Goal: Navigation & Orientation: Find specific page/section

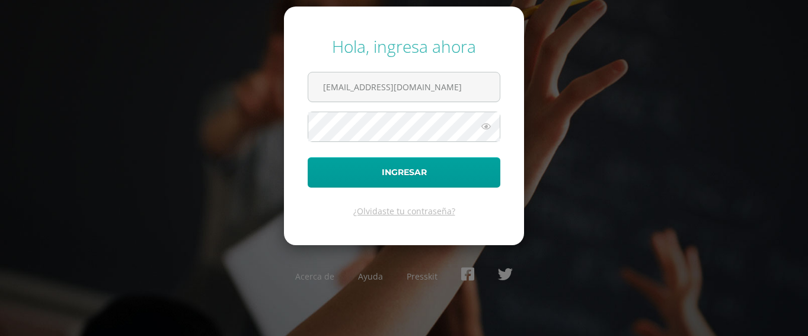
click at [486, 128] on icon at bounding box center [486, 126] width 15 height 14
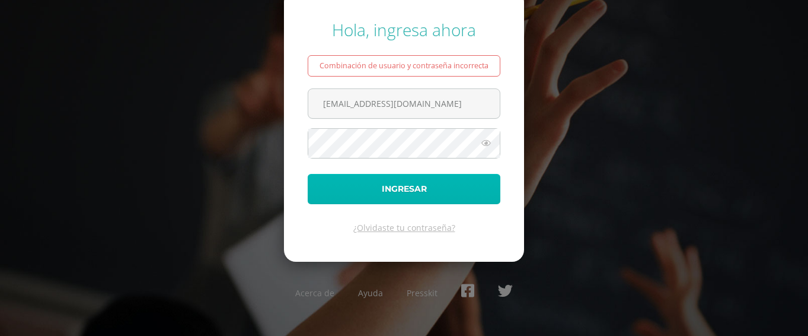
click at [421, 184] on button "Ingresar" at bounding box center [404, 189] width 193 height 30
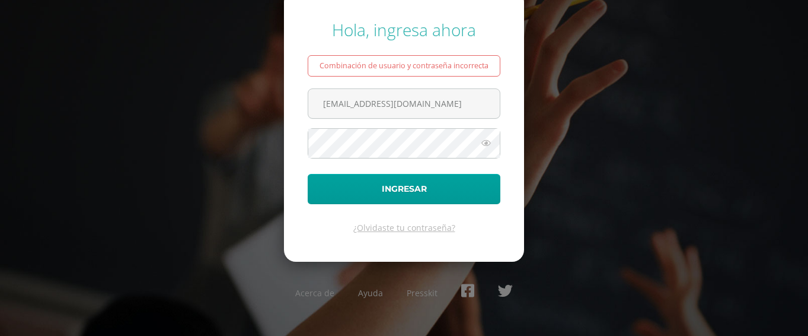
click at [485, 145] on icon at bounding box center [486, 143] width 15 height 14
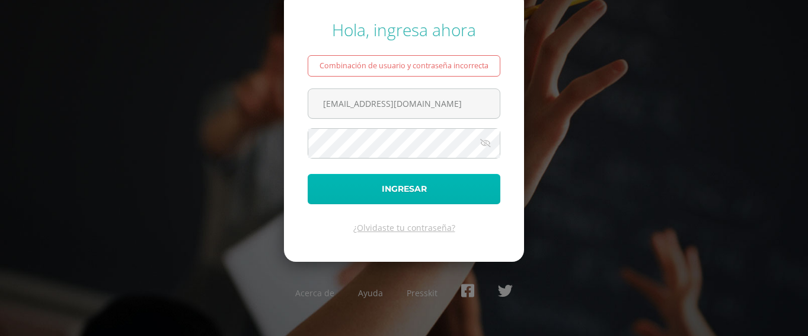
click at [401, 190] on button "Ingresar" at bounding box center [404, 189] width 193 height 30
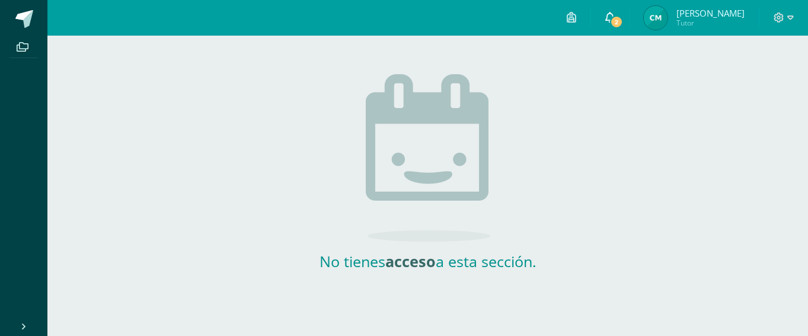
click at [621, 18] on span "2" at bounding box center [616, 21] width 13 height 13
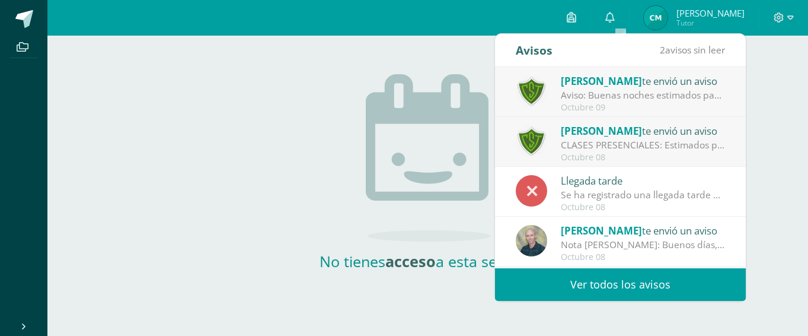
click at [611, 101] on div "Aviso: Buenas noches estimados padres de familia, debido a las lluvias de hoy p…" at bounding box center [643, 95] width 165 height 14
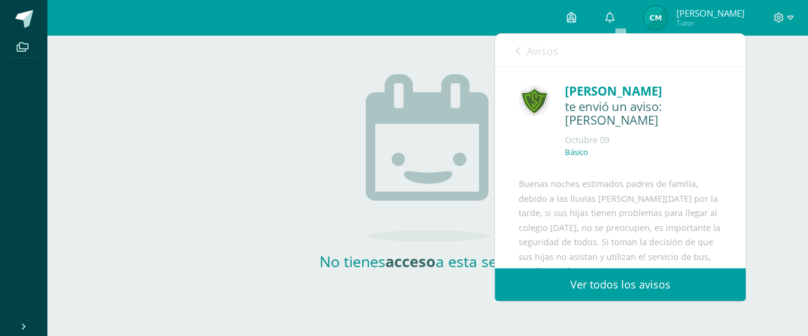
click at [539, 55] on span "Avisos" at bounding box center [543, 51] width 32 height 14
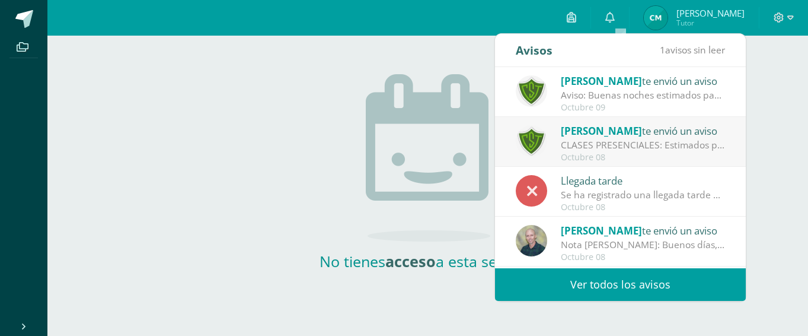
click at [602, 246] on div "Nota de Inglés: Buenos días, espero se encuentren bien. El motivo de la present…" at bounding box center [643, 245] width 165 height 14
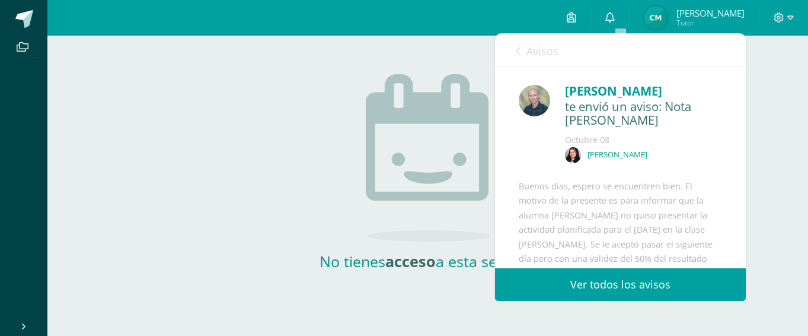
click at [538, 52] on span "Avisos" at bounding box center [543, 51] width 32 height 14
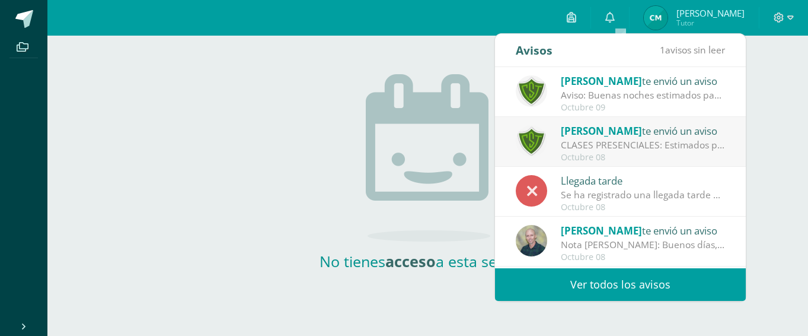
click at [583, 141] on div "CLASES PRESENCIALES: Estimados padres de familia: Les informamos que el Comité …" at bounding box center [643, 145] width 165 height 14
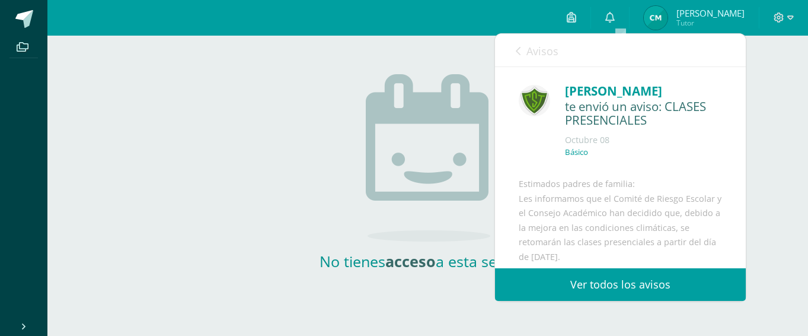
click at [545, 53] on span "Avisos" at bounding box center [543, 51] width 32 height 14
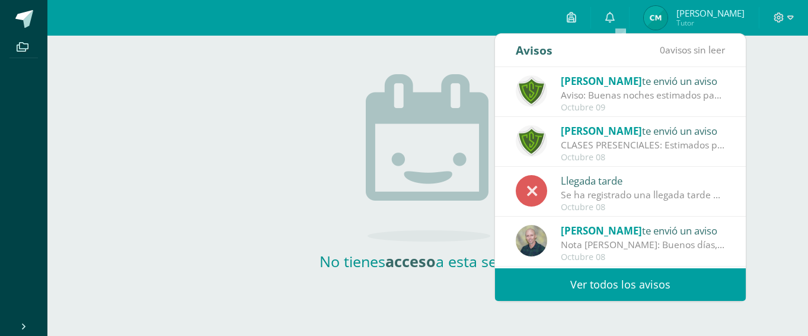
click at [605, 191] on div "Se ha registrado una llegada tarde en Educación Física Tercero Básico 'B' el dí…" at bounding box center [643, 195] width 165 height 14
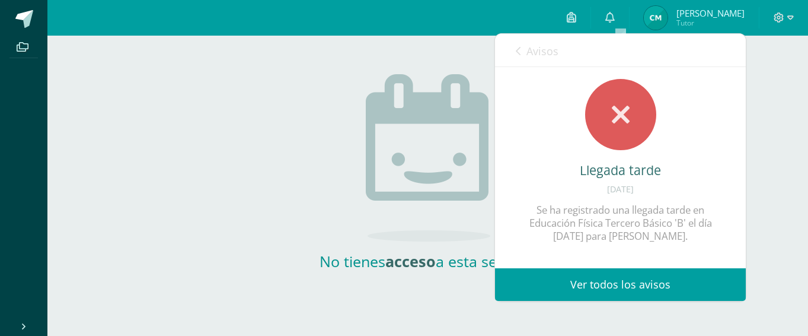
click at [538, 53] on span "Avisos" at bounding box center [543, 51] width 32 height 14
